Goal: Information Seeking & Learning: Learn about a topic

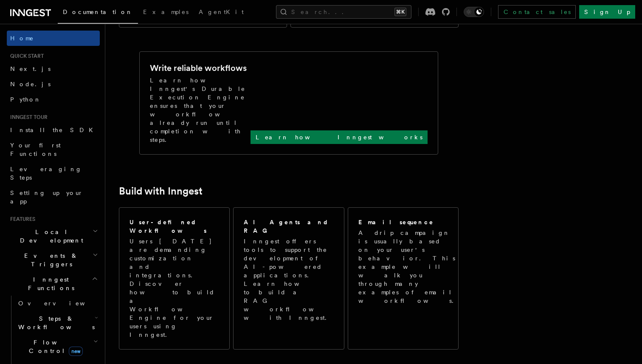
scroll to position [361, 0]
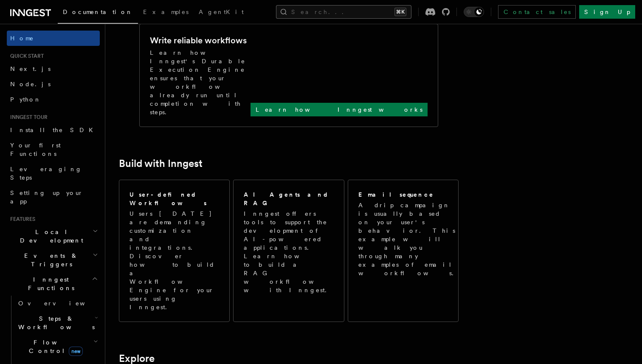
click at [342, 14] on button "Search... ⌘K" at bounding box center [343, 12] width 135 height 14
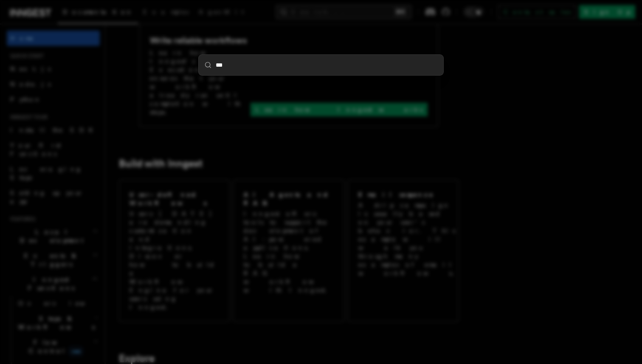
type input "****"
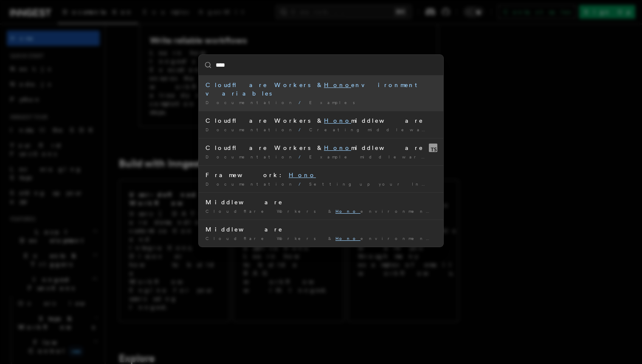
click at [295, 88] on div "Cloudflare Workers & Hono environment variables" at bounding box center [320, 89] width 231 height 17
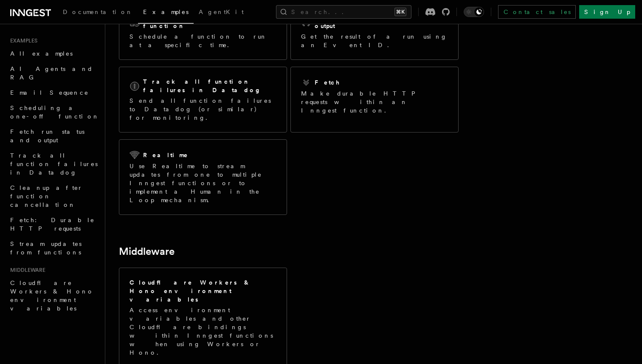
scroll to position [174, 0]
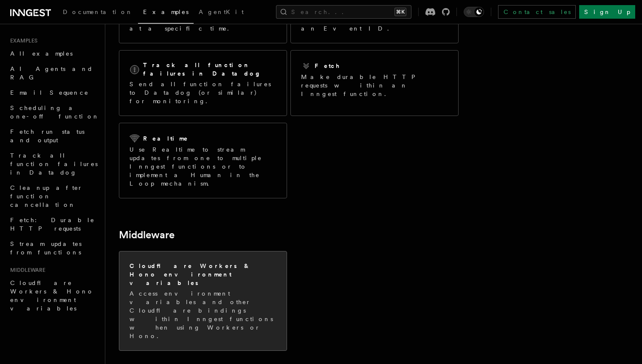
click at [217, 261] on h2 "Cloudflare Workers & Hono environment variables" at bounding box center [202, 273] width 147 height 25
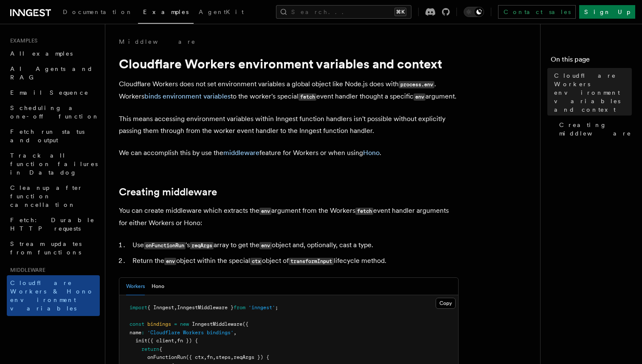
click at [31, 15] on icon at bounding box center [29, 12] width 6 height 7
